Goal: Task Accomplishment & Management: Complete application form

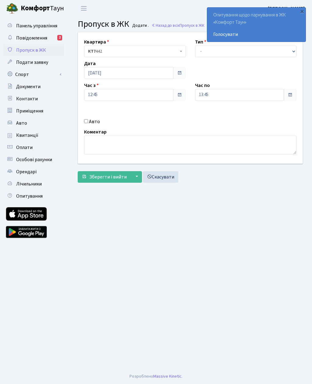
click at [92, 119] on label "Авто" at bounding box center [94, 121] width 11 height 7
click at [88, 119] on input "Авто" at bounding box center [86, 121] width 4 height 4
checkbox input "true"
click at [205, 52] on select "- Доставка Таксі Гості Сервіс" at bounding box center [246, 52] width 102 height 12
select select "3"
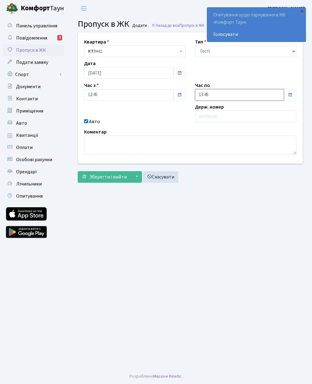
click at [218, 98] on input "13:45" at bounding box center [239, 95] width 89 height 12
click at [206, 117] on icon at bounding box center [211, 116] width 16 height 16
click at [205, 123] on icon at bounding box center [211, 116] width 16 height 16
click at [213, 118] on icon at bounding box center [211, 116] width 16 height 16
click at [213, 117] on icon at bounding box center [211, 116] width 16 height 16
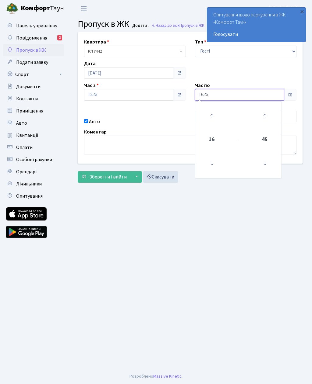
type input "17:45"
click at [214, 220] on main "Admin Пропуск в ЖК Додати Пропуск в ЖК Додати . Назад до всіх Пропуск в ЖК Квар…" at bounding box center [189, 193] width 243 height 352
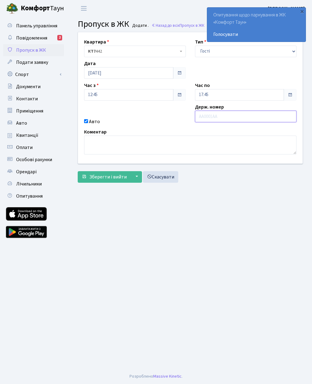
click at [215, 116] on input "text" at bounding box center [246, 117] width 102 height 12
type input "Ка0306еа"
click at [102, 179] on span "Зберегти і вийти" at bounding box center [107, 177] width 37 height 7
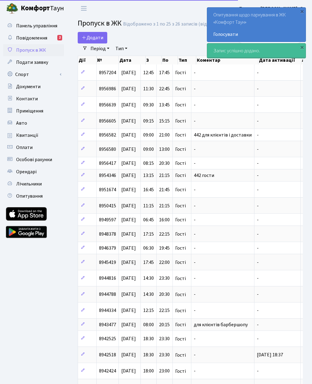
select select "25"
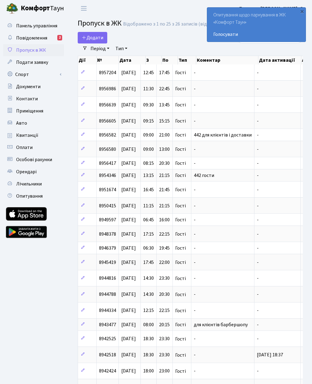
click at [94, 40] on span "Додати" at bounding box center [93, 37] width 22 height 7
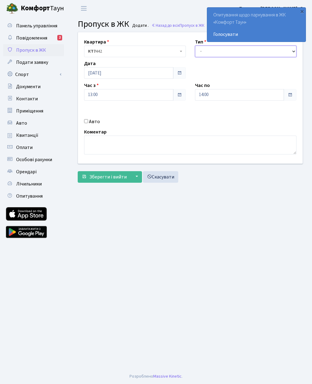
click at [237, 51] on select "- Доставка Таксі Гості Сервіс" at bounding box center [246, 52] width 102 height 12
select select "3"
click at [232, 93] on input "14:00" at bounding box center [239, 95] width 89 height 12
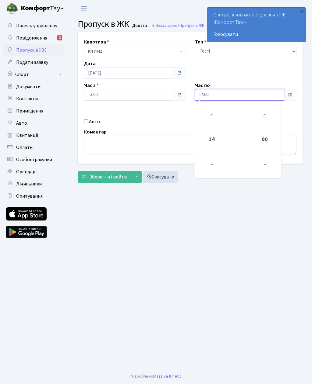
click at [211, 116] on icon at bounding box center [211, 116] width 16 height 16
click at [213, 120] on icon at bounding box center [211, 116] width 16 height 16
click at [214, 118] on icon at bounding box center [211, 116] width 16 height 16
click at [215, 114] on icon at bounding box center [211, 116] width 16 height 16
click at [209, 115] on icon at bounding box center [211, 116] width 16 height 16
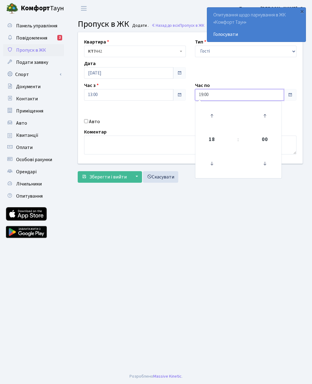
click at [214, 114] on icon at bounding box center [211, 116] width 16 height 16
click at [216, 115] on icon at bounding box center [211, 116] width 16 height 16
click at [215, 115] on icon at bounding box center [211, 116] width 16 height 16
click at [214, 114] on icon at bounding box center [211, 116] width 16 height 16
type input "23:00"
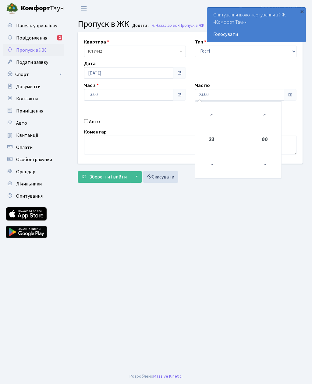
click at [87, 123] on input "Авто" at bounding box center [86, 121] width 4 height 4
checkbox input "true"
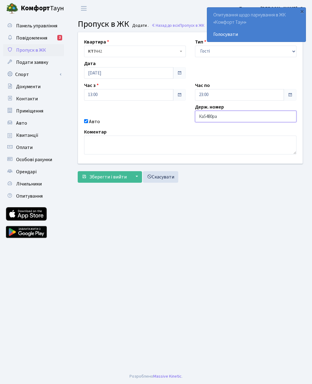
type input "Ка5480ра"
click at [120, 176] on span "Зберегти і вийти" at bounding box center [107, 177] width 37 height 7
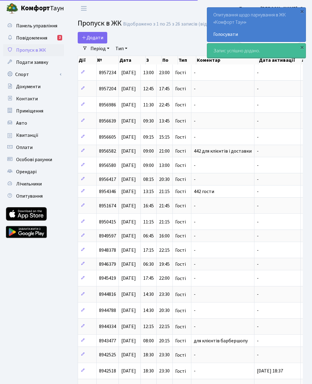
select select "25"
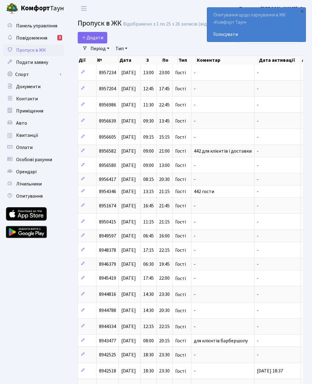
click at [97, 38] on span "Додати" at bounding box center [93, 37] width 22 height 7
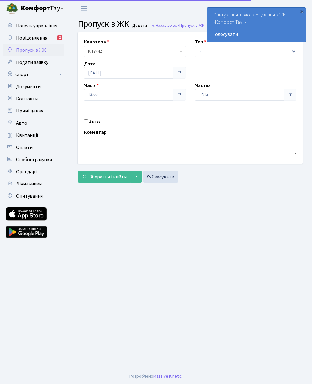
select select "3"
click at [232, 95] on input "14:15" at bounding box center [239, 95] width 89 height 12
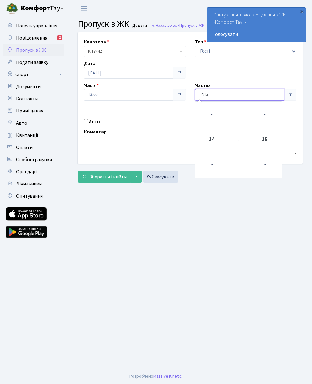
click at [213, 118] on icon at bounding box center [211, 116] width 16 height 16
click at [218, 112] on icon at bounding box center [211, 116] width 16 height 16
click at [214, 115] on icon at bounding box center [211, 116] width 16 height 16
click at [216, 116] on icon at bounding box center [211, 116] width 16 height 16
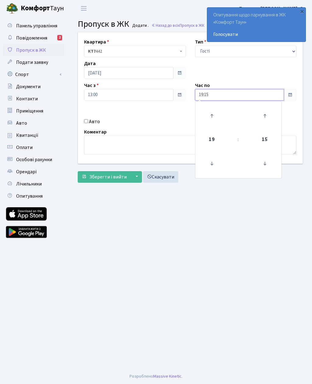
click at [219, 112] on icon at bounding box center [211, 116] width 16 height 16
type input "20:15"
click at [87, 123] on input "Авто" at bounding box center [86, 121] width 4 height 4
checkbox input "true"
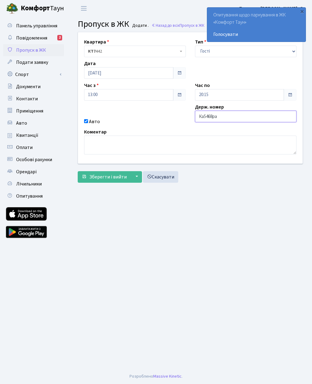
type input "Ка5468ра"
click at [111, 178] on span "Зберегти і вийти" at bounding box center [107, 177] width 37 height 7
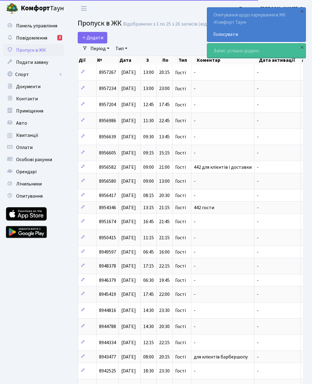
select select "25"
